Goal: Transaction & Acquisition: Purchase product/service

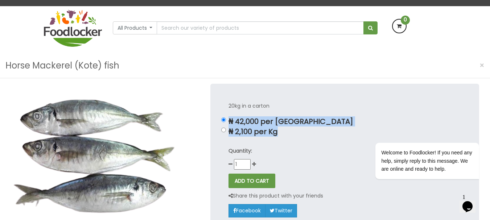
drag, startPoint x: 228, startPoint y: 121, endPoint x: 278, endPoint y: 133, distance: 50.7
click at [278, 133] on div "₦ 42,000 per [GEOGRAPHIC_DATA] ₦ 2,100 per Kg" at bounding box center [344, 126] width 232 height 18
copy div "₦ 42,000 per Carton ₦ 2,100 per Kg"
click at [321, 120] on p "₦ 42,000 per [GEOGRAPHIC_DATA]" at bounding box center [344, 121] width 232 height 8
click at [226, 120] on input "₦ 42,000 per [GEOGRAPHIC_DATA]" at bounding box center [223, 119] width 5 height 5
